Goal: Find contact information: Find contact information

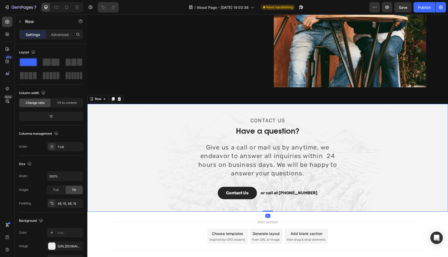
click at [186, 127] on div "CONTACT US Text block Have a question? Heading Give us a call or mail us by any…" at bounding box center [267, 157] width 352 height 83
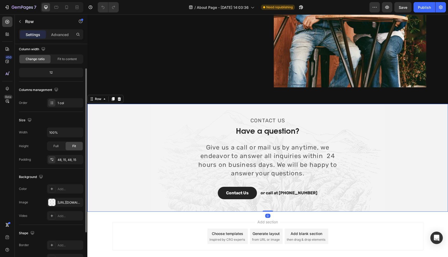
scroll to position [84, 0]
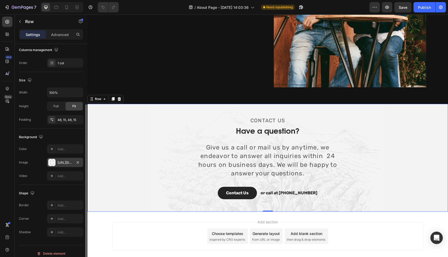
click at [64, 159] on div "[URL][DOMAIN_NAME]" at bounding box center [65, 162] width 36 height 9
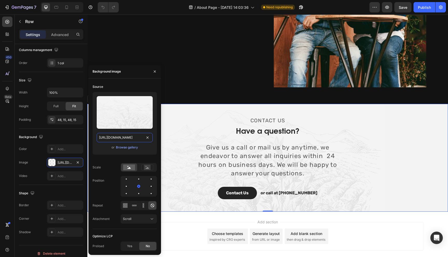
click at [117, 136] on input "[URL][DOMAIN_NAME]" at bounding box center [125, 137] width 56 height 9
click at [249, 143] on p "Give us a call or mail us by anytime, we endeavor to answer all inquiries withi…" at bounding box center [267, 160] width 154 height 35
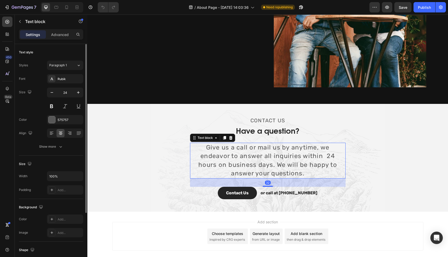
click at [249, 143] on p "Give us a call or mail us by anytime, we endeavor to answer all inquiries withi…" at bounding box center [267, 160] width 154 height 35
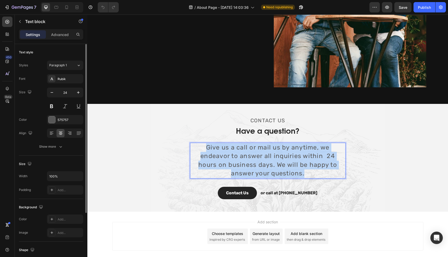
click at [249, 143] on p "Give us a call or mail us by anytime, we endeavor to answer all inquiries withi…" at bounding box center [267, 160] width 154 height 35
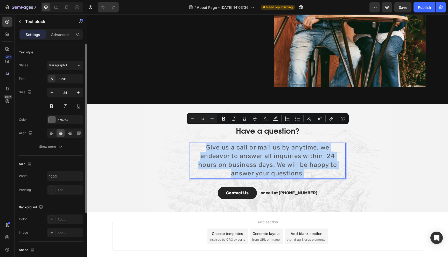
copy p "Give us a call or mail us by anytime, we endeavor to answer all inquiries withi…"
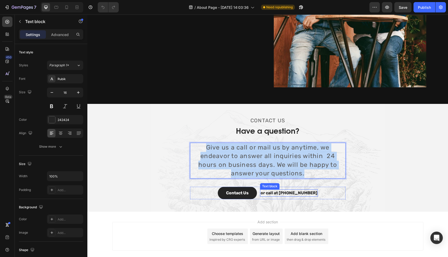
click at [283, 190] on p "or call at [PHONE_NUMBER]" at bounding box center [288, 193] width 57 height 6
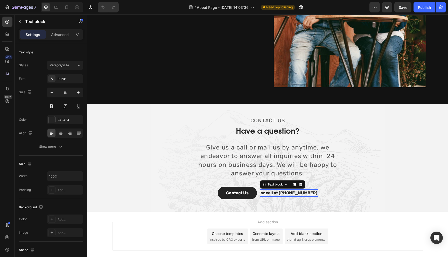
click at [283, 190] on p "or call at [PHONE_NUMBER]" at bounding box center [288, 193] width 57 height 6
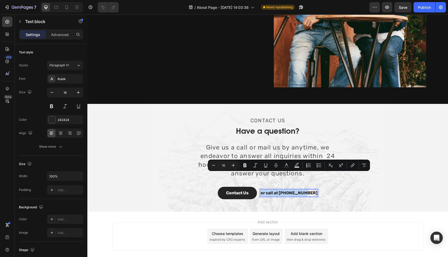
copy p "or call at [PHONE_NUMBER]"
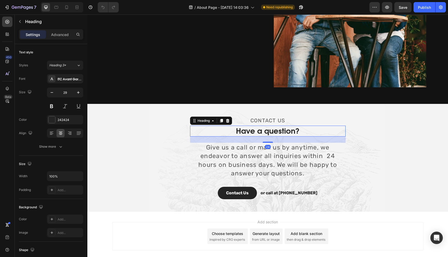
click at [247, 126] on p "Have a question?" at bounding box center [267, 131] width 154 height 10
click at [219, 143] on p "Give us a call or mail us by anytime, we endeavor to answer all inquiries withi…" at bounding box center [267, 160] width 154 height 35
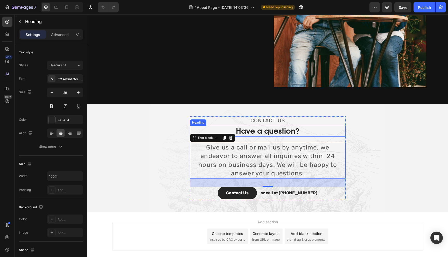
click at [254, 126] on p "Have a question?" at bounding box center [267, 131] width 154 height 10
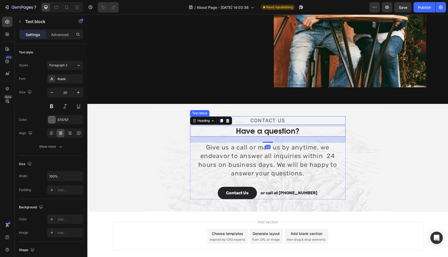
click at [261, 117] on p "CONTACT US" at bounding box center [267, 120] width 154 height 7
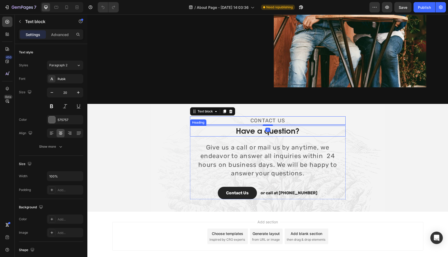
click at [260, 126] on p "Have a question?" at bounding box center [267, 131] width 154 height 10
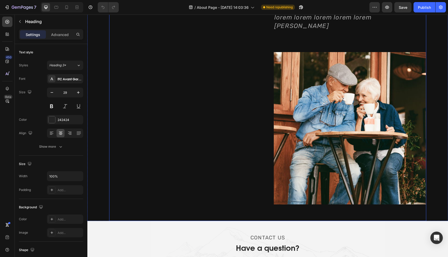
scroll to position [715, 0]
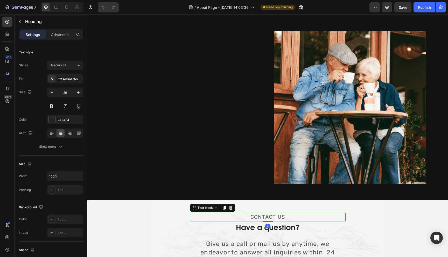
click at [270, 213] on p "CONTACT US" at bounding box center [267, 216] width 154 height 7
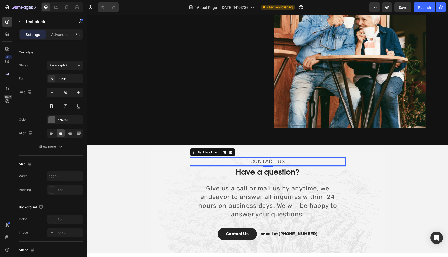
scroll to position [774, 0]
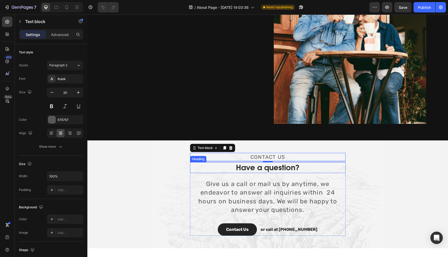
click at [256, 163] on p "Have a question?" at bounding box center [267, 168] width 154 height 10
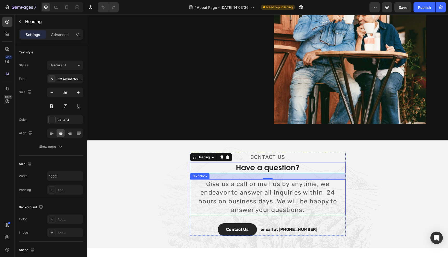
click at [242, 180] on p "Give us a call or mail us by anytime, we endeavor to answer all inquiries withi…" at bounding box center [267, 197] width 154 height 35
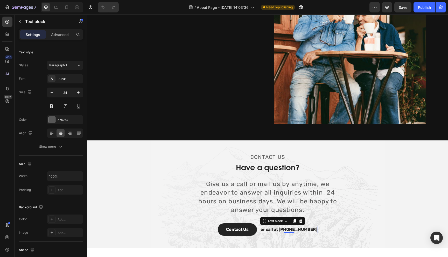
click at [291, 226] on p "or call at [PHONE_NUMBER]" at bounding box center [288, 229] width 57 height 6
click at [246, 223] on button "Contact Us" at bounding box center [237, 229] width 39 height 12
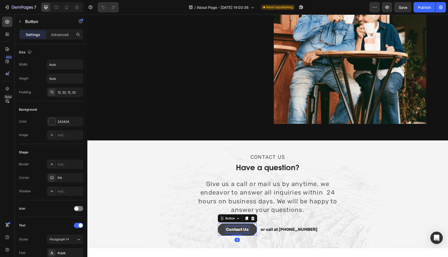
click at [246, 226] on div "Contact Us" at bounding box center [237, 229] width 23 height 6
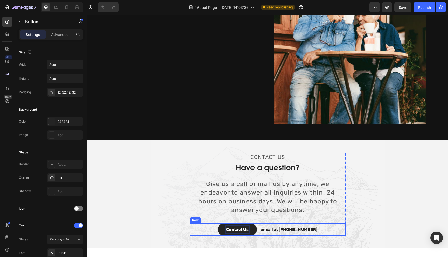
click at [214, 223] on div "Contact Us Button 0 or call at [PHONE_NUMBER] Text block Row" at bounding box center [267, 229] width 155 height 12
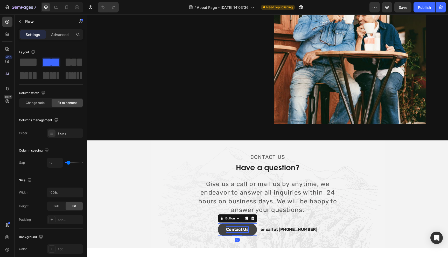
click at [234, 226] on p "Contact Us" at bounding box center [237, 229] width 23 height 6
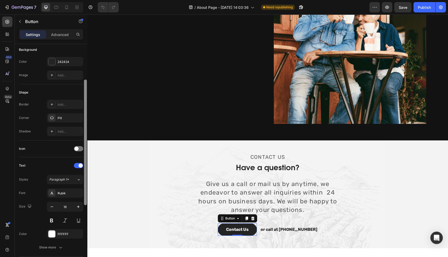
scroll to position [61, 0]
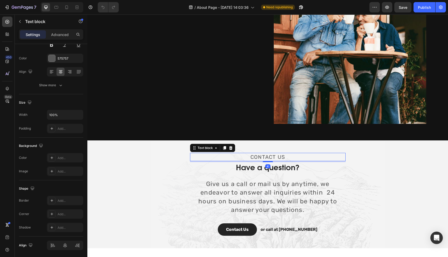
click at [262, 153] on p "CONTACT US" at bounding box center [267, 156] width 154 height 7
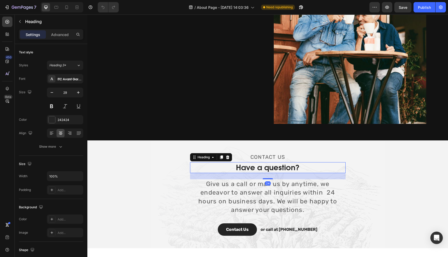
click at [249, 163] on p "Have a question?" at bounding box center [267, 168] width 154 height 10
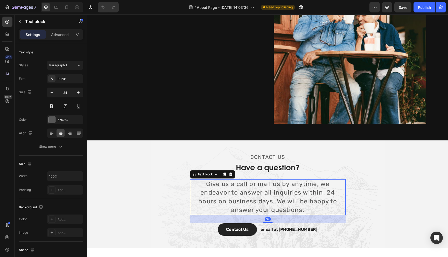
click at [254, 185] on p "Give us a call or mail us by anytime, we endeavor to answer all inquiries withi…" at bounding box center [267, 197] width 154 height 35
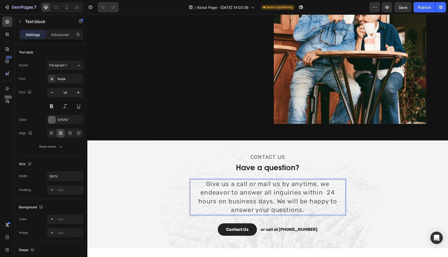
click at [255, 188] on p "Give us a call or mail us by anytime, we endeavor to answer all inquiries withi…" at bounding box center [267, 197] width 154 height 35
click at [271, 201] on div "CONTACT US Text block Have a question? Heading Give us a call or mail us by any…" at bounding box center [267, 194] width 155 height 83
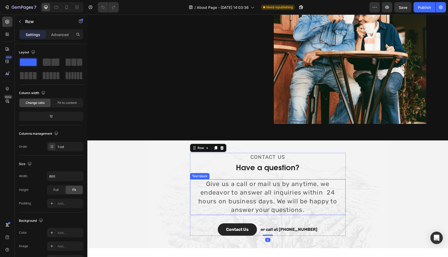
click at [269, 185] on p "Give us a call or mail us by anytime, we endeavor to answer all inquiries withi…" at bounding box center [267, 197] width 154 height 35
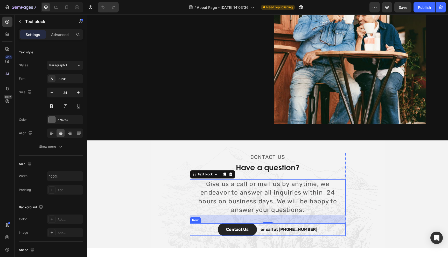
click at [265, 223] on div "Contact Us Button or call at [PHONE_NUMBER] Text block Row" at bounding box center [267, 229] width 155 height 12
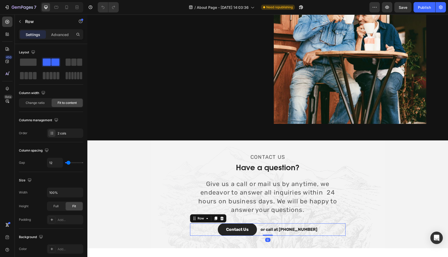
click at [263, 223] on div "Contact Us Button or call at [PHONE_NUMBER] Text block Row 0" at bounding box center [267, 229] width 155 height 12
click at [271, 226] on p "or call at [PHONE_NUMBER]" at bounding box center [288, 229] width 57 height 6
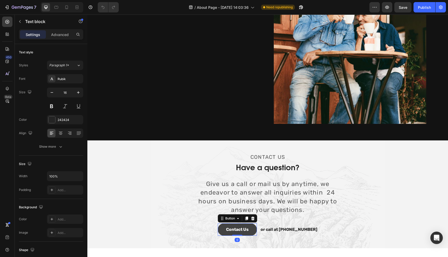
click at [257, 223] on button "Contact Us" at bounding box center [237, 229] width 39 height 12
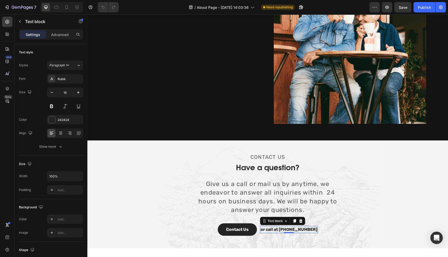
click at [268, 226] on p "or call at [PHONE_NUMBER]" at bounding box center [288, 229] width 57 height 6
click at [56, 6] on icon at bounding box center [56, 7] width 4 height 3
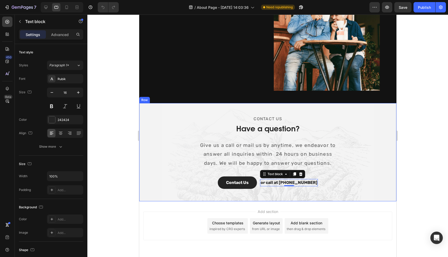
scroll to position [756, 0]
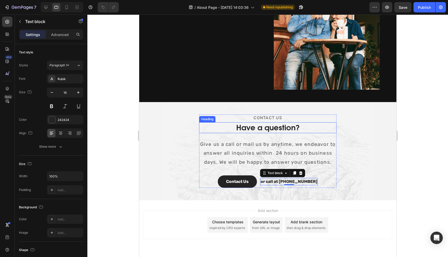
click at [251, 123] on p "Have a question?" at bounding box center [267, 128] width 136 height 10
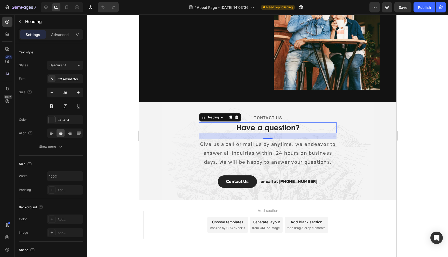
click at [240, 123] on p "Have a question?" at bounding box center [267, 128] width 136 height 10
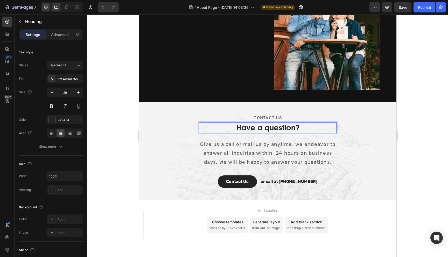
click at [47, 9] on icon at bounding box center [45, 7] width 5 height 5
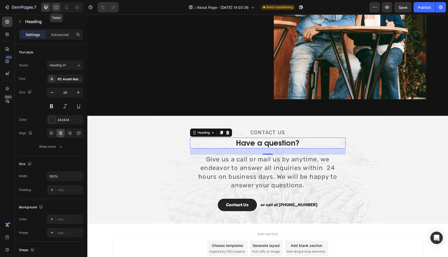
click at [55, 9] on icon at bounding box center [56, 7] width 5 height 5
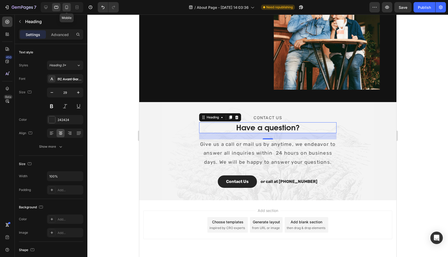
click at [63, 7] on div at bounding box center [66, 7] width 8 height 8
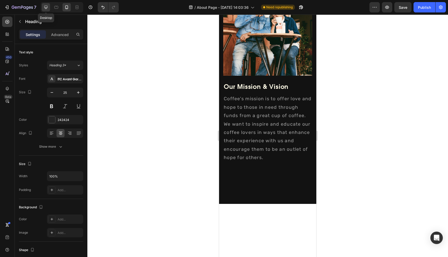
click at [47, 6] on icon at bounding box center [45, 7] width 3 height 3
type input "29"
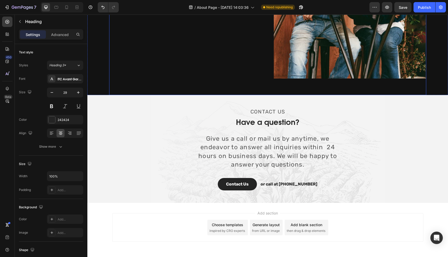
scroll to position [823, 0]
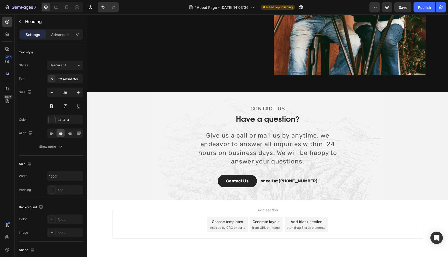
click at [252, 114] on h2 "Have a question?" at bounding box center [267, 119] width 155 height 11
click at [264, 114] on p "Have a question?" at bounding box center [267, 119] width 154 height 10
click at [261, 109] on div "CONTACT US Text block Have a question? Heading Give us a call or mail us by any…" at bounding box center [267, 145] width 155 height 83
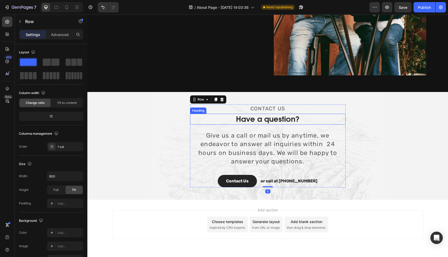
click at [265, 114] on p "Have a question?" at bounding box center [267, 119] width 154 height 10
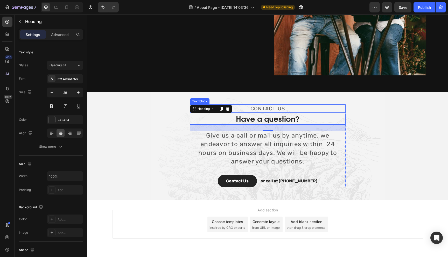
click at [265, 105] on p "CONTACT US" at bounding box center [267, 108] width 154 height 7
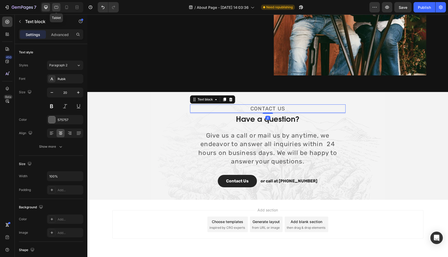
click at [58, 9] on icon at bounding box center [56, 7] width 5 height 5
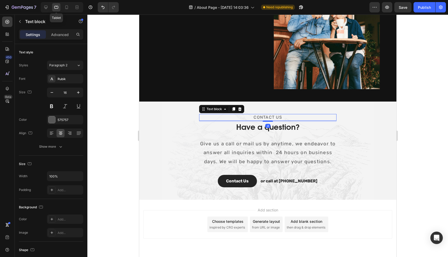
scroll to position [756, 0]
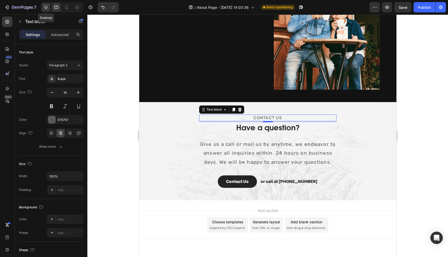
click at [48, 8] on div at bounding box center [46, 7] width 8 height 8
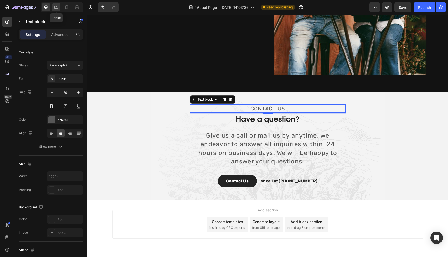
click at [53, 8] on div at bounding box center [56, 7] width 8 height 8
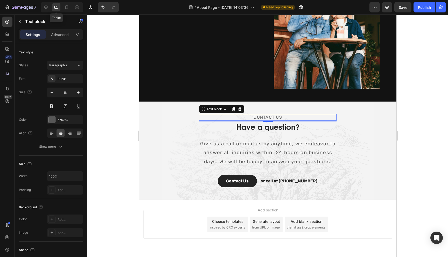
scroll to position [756, 0]
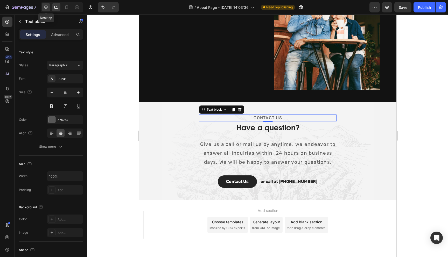
click at [46, 8] on icon at bounding box center [45, 7] width 3 height 3
type input "20"
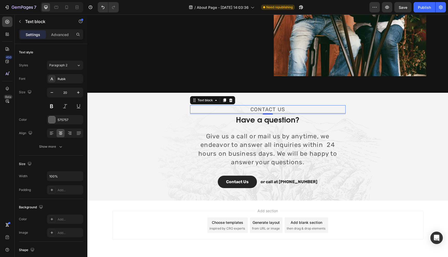
scroll to position [823, 0]
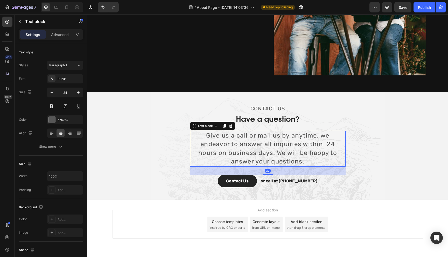
click at [234, 131] on p "Give us a call or mail us by anytime, we endeavor to answer all inquiries withi…" at bounding box center [267, 148] width 154 height 35
click at [214, 131] on p "Give us a call or mail us by anytime, we endeavor to answer all inquiries withi…" at bounding box center [267, 148] width 154 height 35
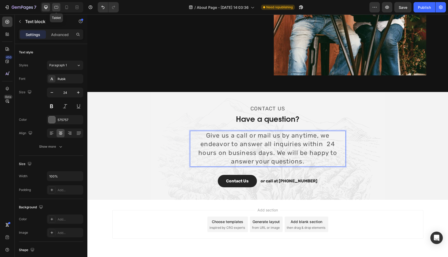
click at [59, 6] on icon at bounding box center [56, 7] width 5 height 5
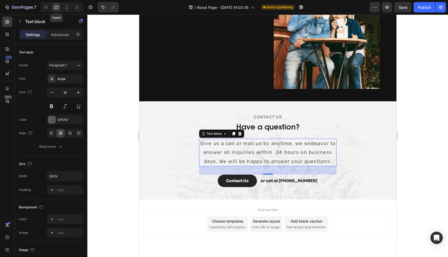
scroll to position [756, 0]
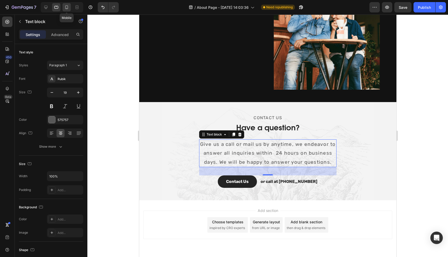
click at [67, 7] on icon at bounding box center [66, 7] width 5 height 5
type input "18"
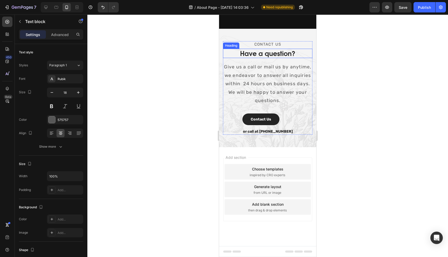
scroll to position [957, 0]
click at [268, 47] on p "CONTACT US" at bounding box center [267, 44] width 88 height 5
click at [249, 58] on h2 "Have a question?" at bounding box center [267, 54] width 89 height 10
click at [276, 47] on p "CONTACT US" at bounding box center [267, 44] width 88 height 5
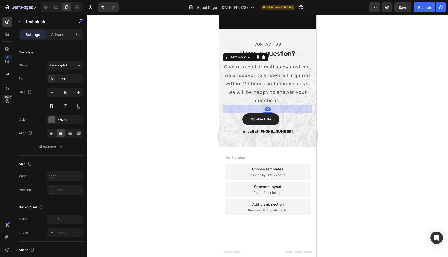
click at [261, 105] on p "Give us a call or mail us by anytime, we endeavor to answer all inquiries withi…" at bounding box center [267, 84] width 88 height 42
click at [260, 47] on p "CONTACT US" at bounding box center [267, 44] width 88 height 5
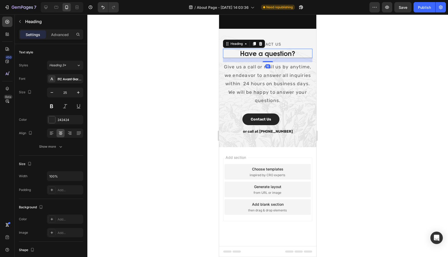
click at [261, 58] on h2 "Have a question?" at bounding box center [267, 54] width 89 height 10
click at [272, 105] on p "Give us a call or mail us by anytime, we endeavor to answer all inquiries withi…" at bounding box center [267, 84] width 88 height 42
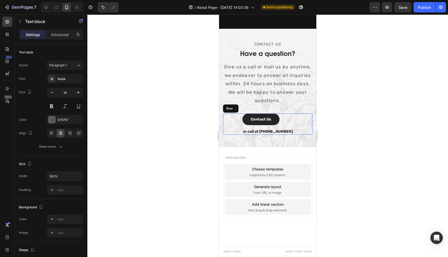
click at [263, 128] on div "Contact Us Button" at bounding box center [267, 120] width 51 height 15
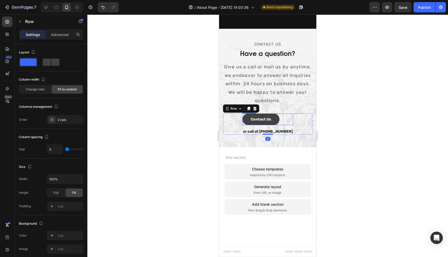
click at [267, 125] on button "Contact Us" at bounding box center [260, 119] width 37 height 12
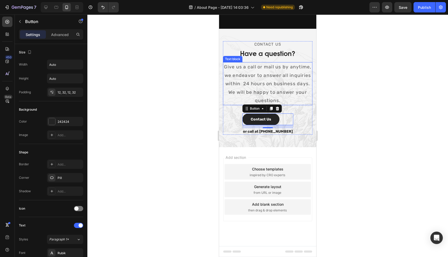
click at [276, 105] on p "Give us a call or mail us by anytime, we endeavor to answer all inquiries withi…" at bounding box center [267, 84] width 88 height 42
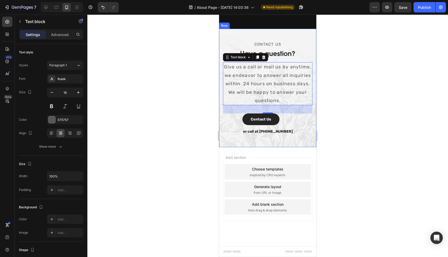
scroll to position [929, 0]
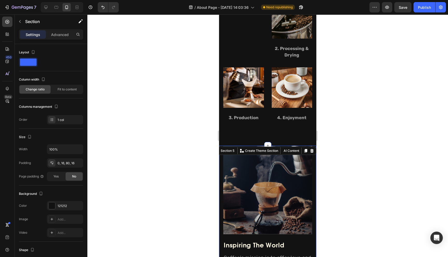
scroll to position [522, 0]
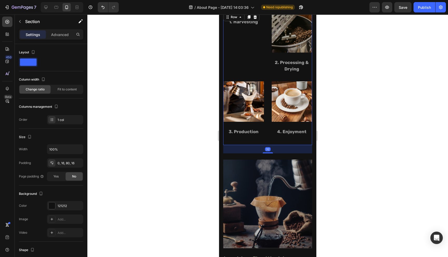
click at [253, 141] on div "Image 3. Production Text block" at bounding box center [243, 113] width 41 height 64
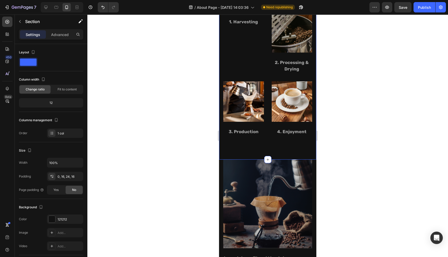
click at [241, 155] on div "Our Coffee Heading Everything is roasted in-house and to-order. We never have o…" at bounding box center [267, 30] width 97 height 259
click at [221, 147] on div "Our Coffee Heading Everything is roasted in-house and to-order. We never have o…" at bounding box center [267, 30] width 97 height 259
click at [57, 34] on p "Advanced" at bounding box center [60, 34] width 18 height 5
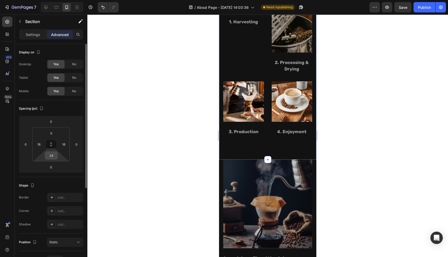
click at [53, 156] on input "24" at bounding box center [51, 156] width 10 height 8
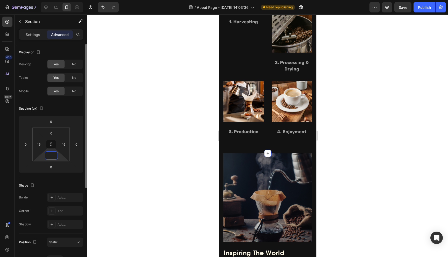
type input "0"
type input "24"
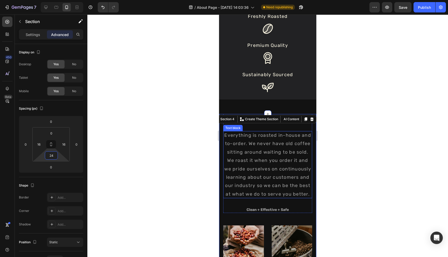
scroll to position [356, 0]
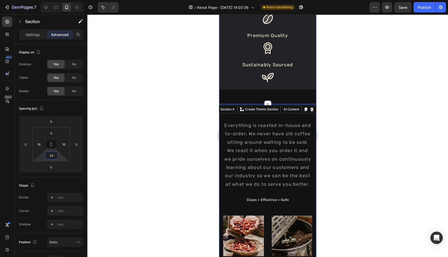
click at [247, 96] on div "Freshly Roasted Text Block Image Premium Quality Text Block Image Sustainably S…" at bounding box center [267, 50] width 97 height 108
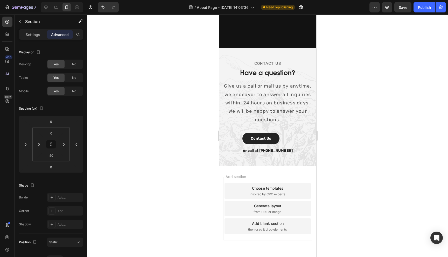
scroll to position [1092, 0]
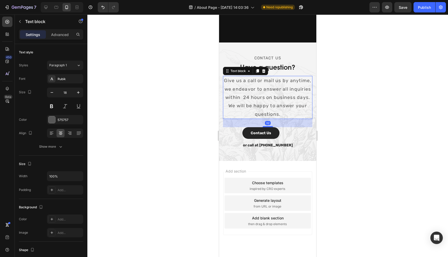
click at [259, 86] on p "Give us a call or mail us by anytime, we endeavor to answer all inquiries withi…" at bounding box center [267, 97] width 88 height 42
click at [238, 84] on p "Give us a call or mail us by anytime, we endeavor to answer all inquiries withi…" at bounding box center [267, 97] width 88 height 42
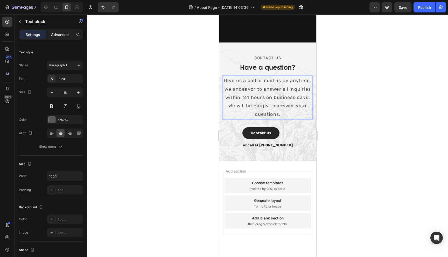
click at [54, 32] on p "Advanced" at bounding box center [60, 34] width 18 height 5
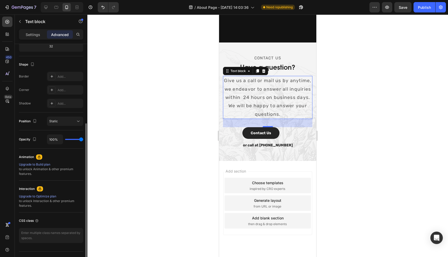
scroll to position [115, 0]
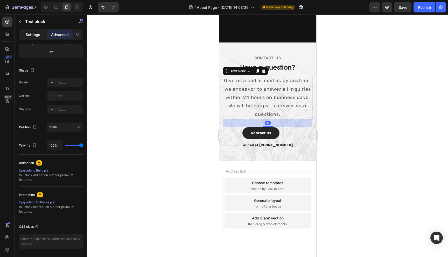
click at [39, 37] on div "Settings" at bounding box center [33, 34] width 26 height 8
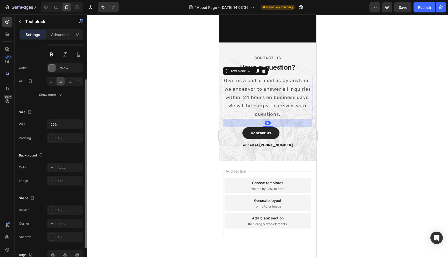
scroll to position [0, 0]
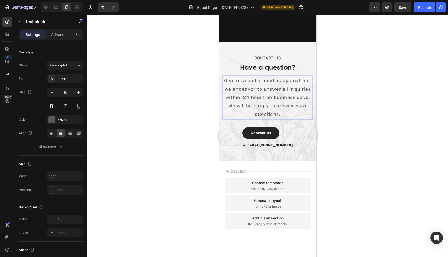
click at [250, 102] on p "Give us a call or mail us by anytime, we endeavor to answer all inquiries withi…" at bounding box center [267, 97] width 88 height 42
click at [56, 10] on div at bounding box center [56, 7] width 8 height 8
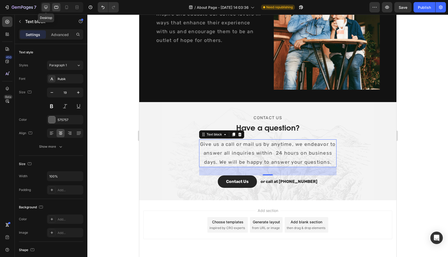
click at [46, 9] on icon at bounding box center [45, 7] width 5 height 5
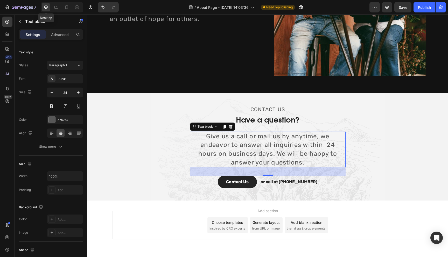
scroll to position [932, 0]
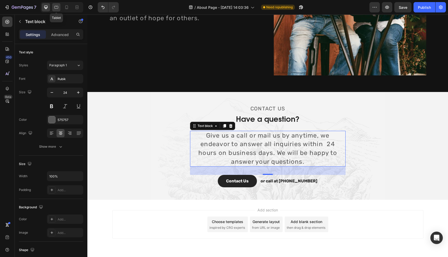
click at [56, 9] on icon at bounding box center [56, 7] width 4 height 3
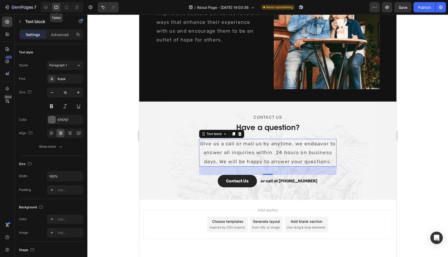
scroll to position [865, 0]
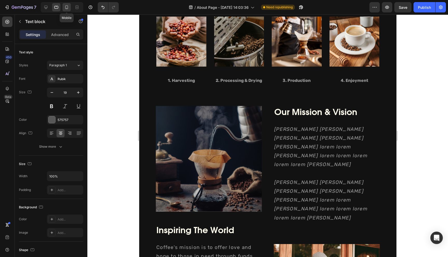
click at [69, 9] on icon at bounding box center [66, 7] width 5 height 5
type input "18"
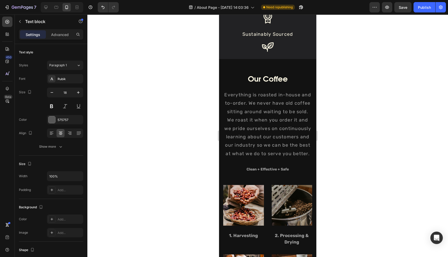
scroll to position [386, 0]
